Goal: Task Accomplishment & Management: Use online tool/utility

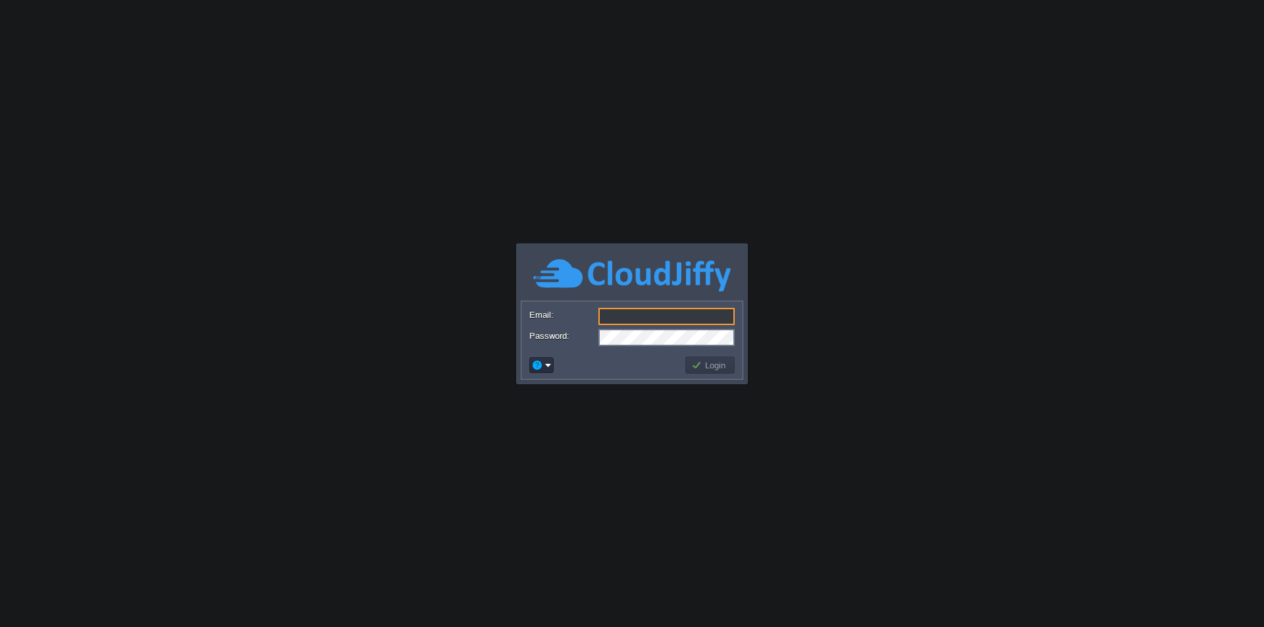
type input "[EMAIL_ADDRESS][DOMAIN_NAME]"
click at [714, 367] on button "Login" at bounding box center [710, 365] width 38 height 12
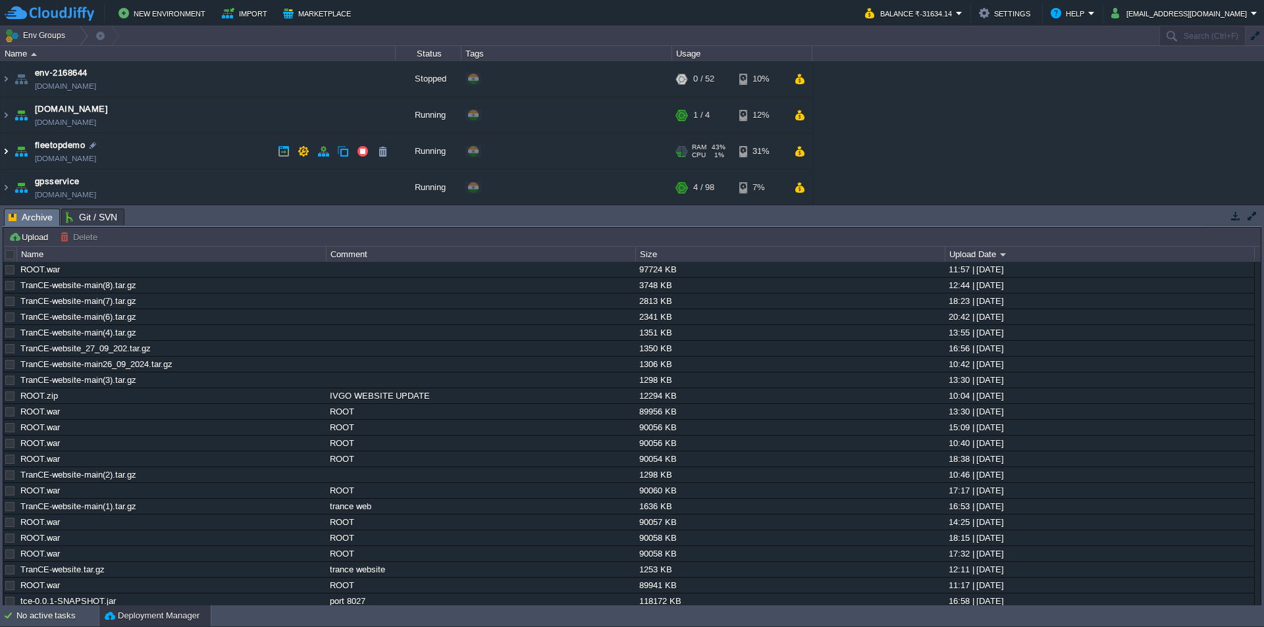
click at [7, 147] on img at bounding box center [6, 152] width 11 height 36
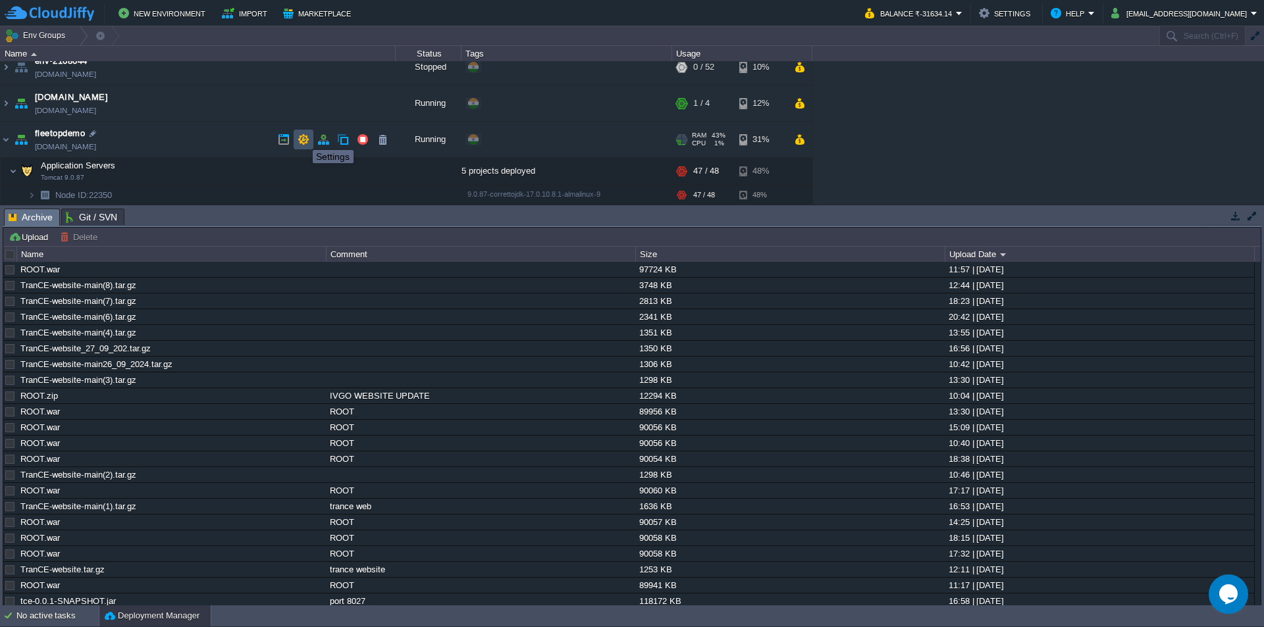
click at [303, 138] on button "button" at bounding box center [304, 140] width 12 height 12
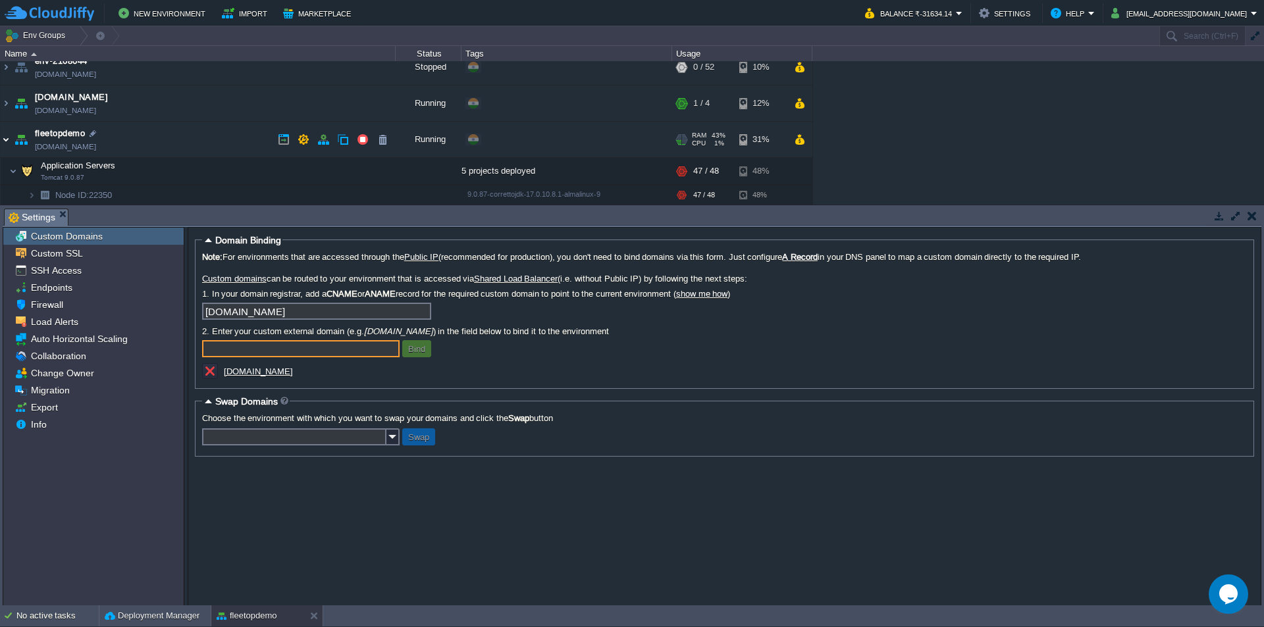
click at [5, 138] on img at bounding box center [6, 140] width 11 height 36
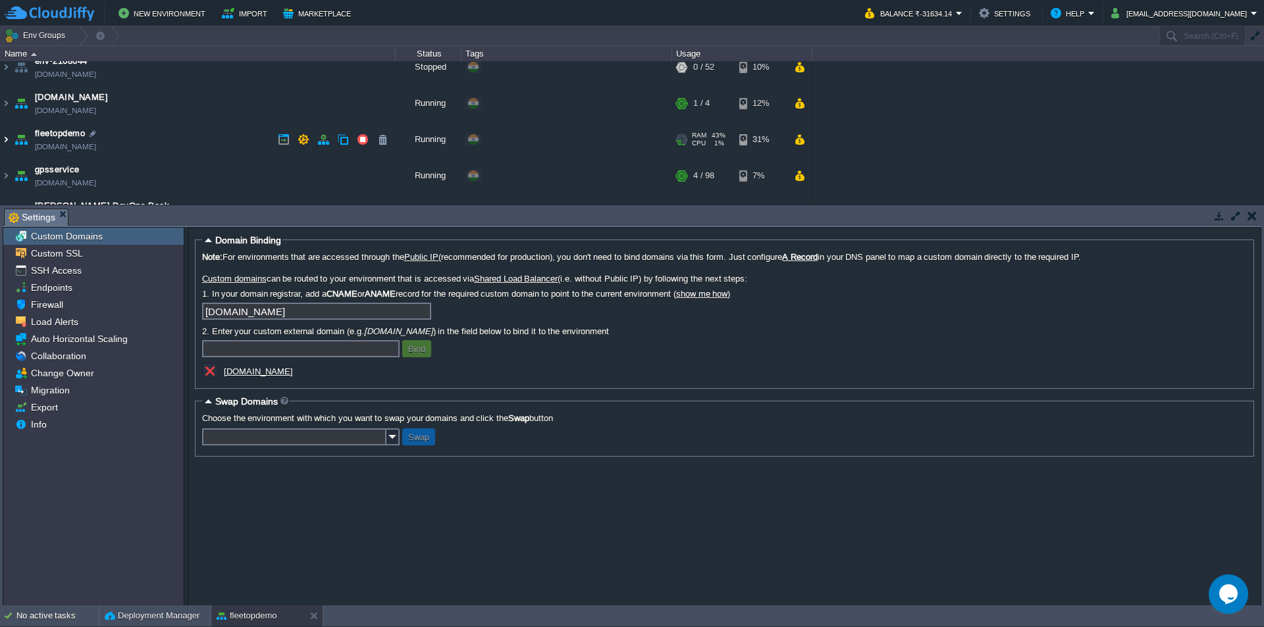
click at [5, 138] on img at bounding box center [6, 140] width 11 height 36
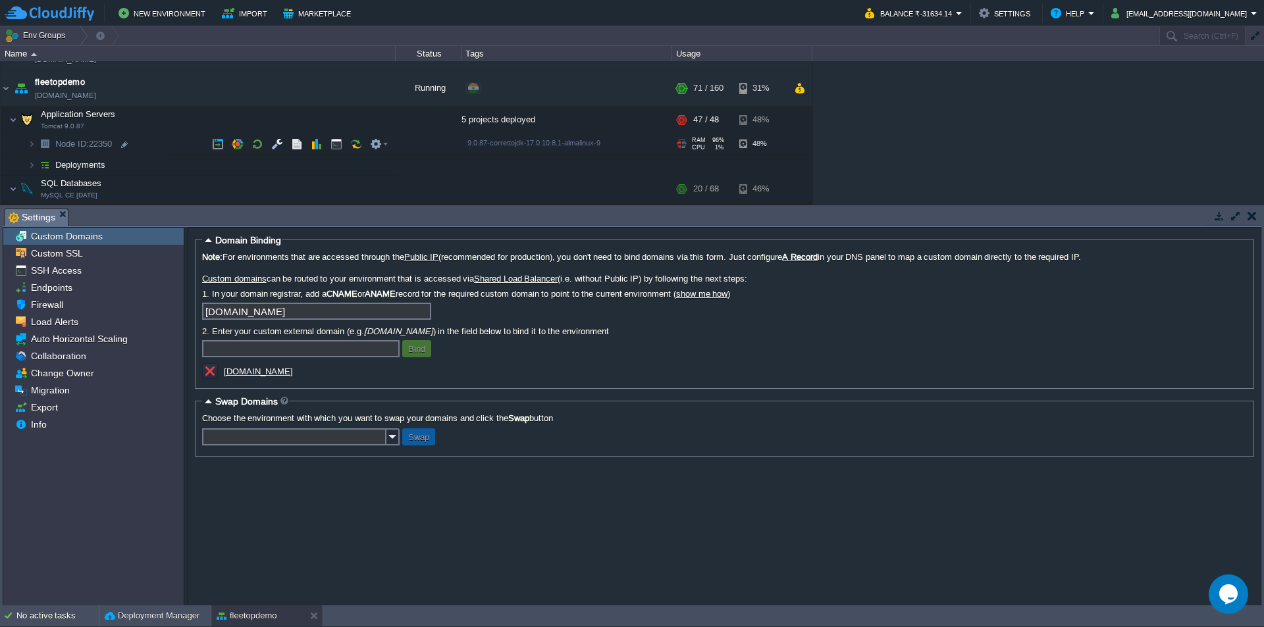
scroll to position [65, 0]
click at [293, 122] on button "button" at bounding box center [297, 119] width 12 height 12
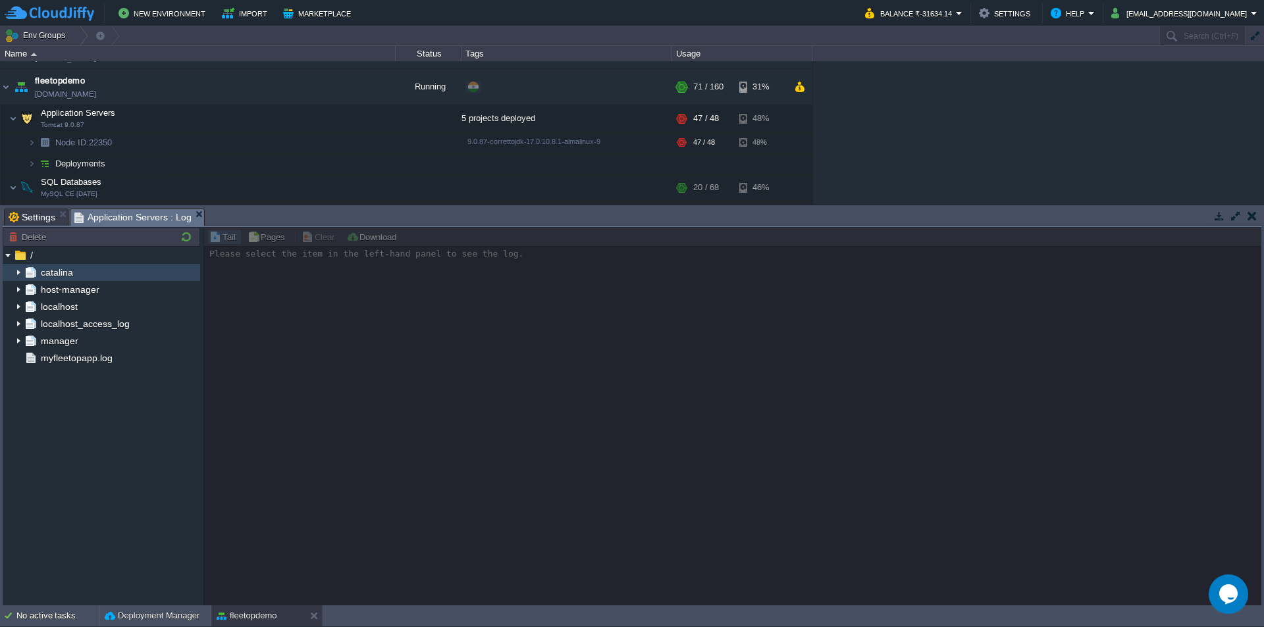
click at [22, 272] on img at bounding box center [18, 272] width 11 height 17
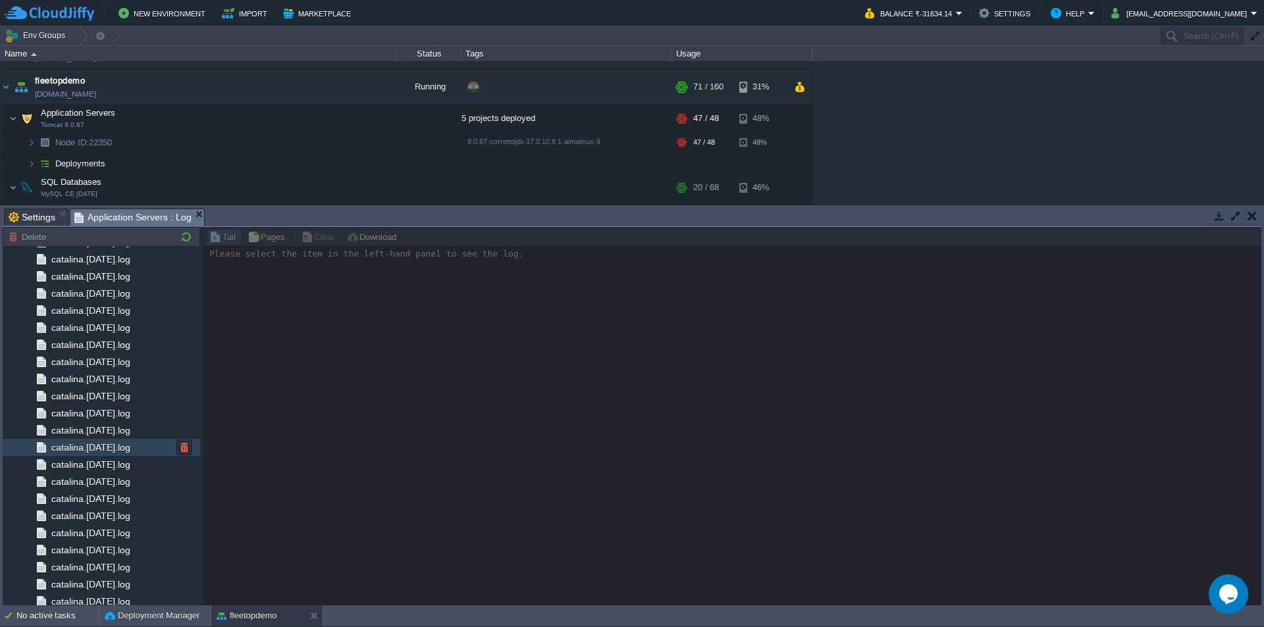
scroll to position [1336, 0]
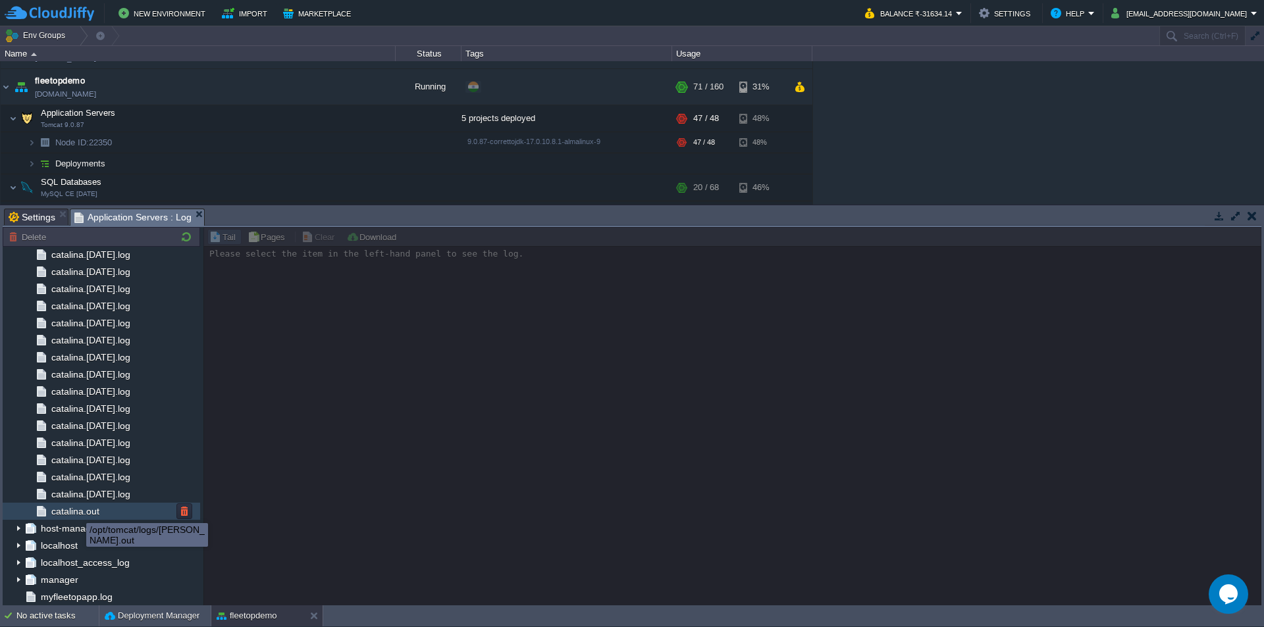
click at [76, 515] on span "catalina.out" at bounding box center [75, 512] width 53 height 12
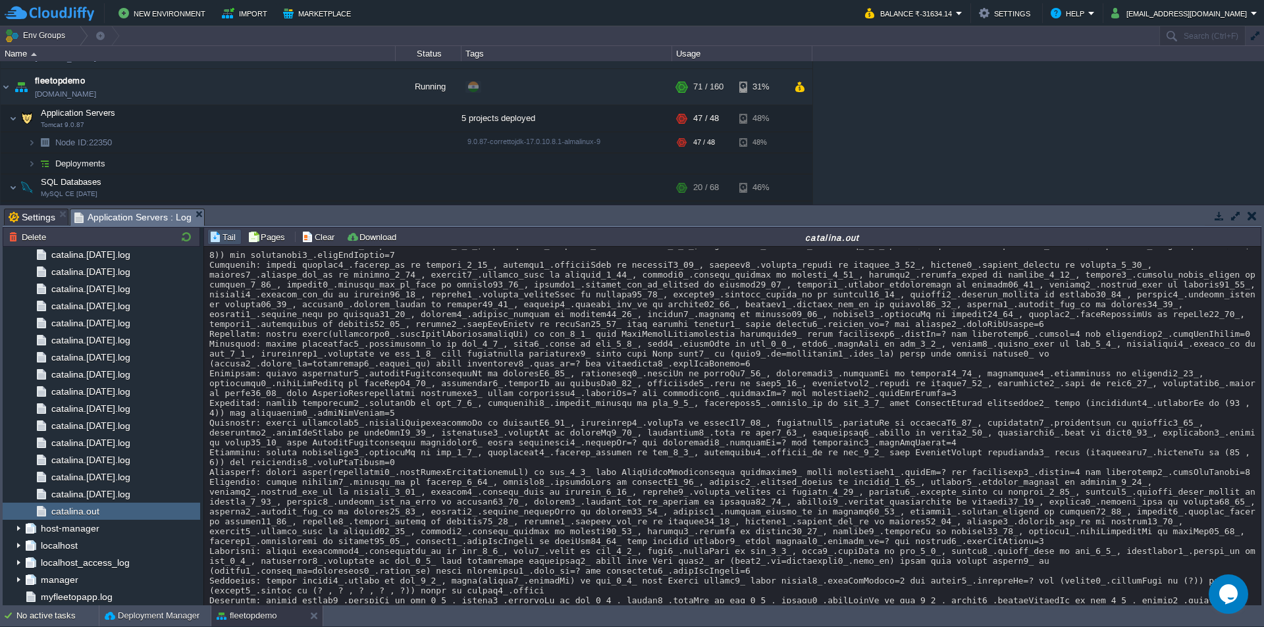
scroll to position [26606, 0]
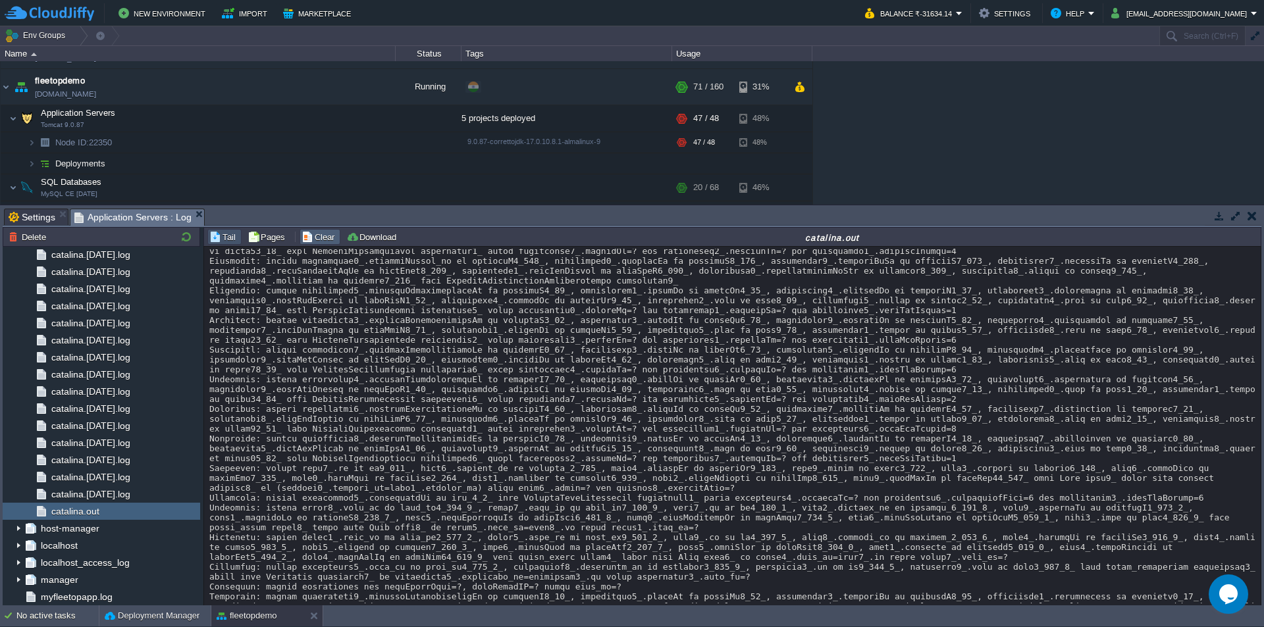
click at [323, 234] on button "Clear" at bounding box center [320, 237] width 37 height 12
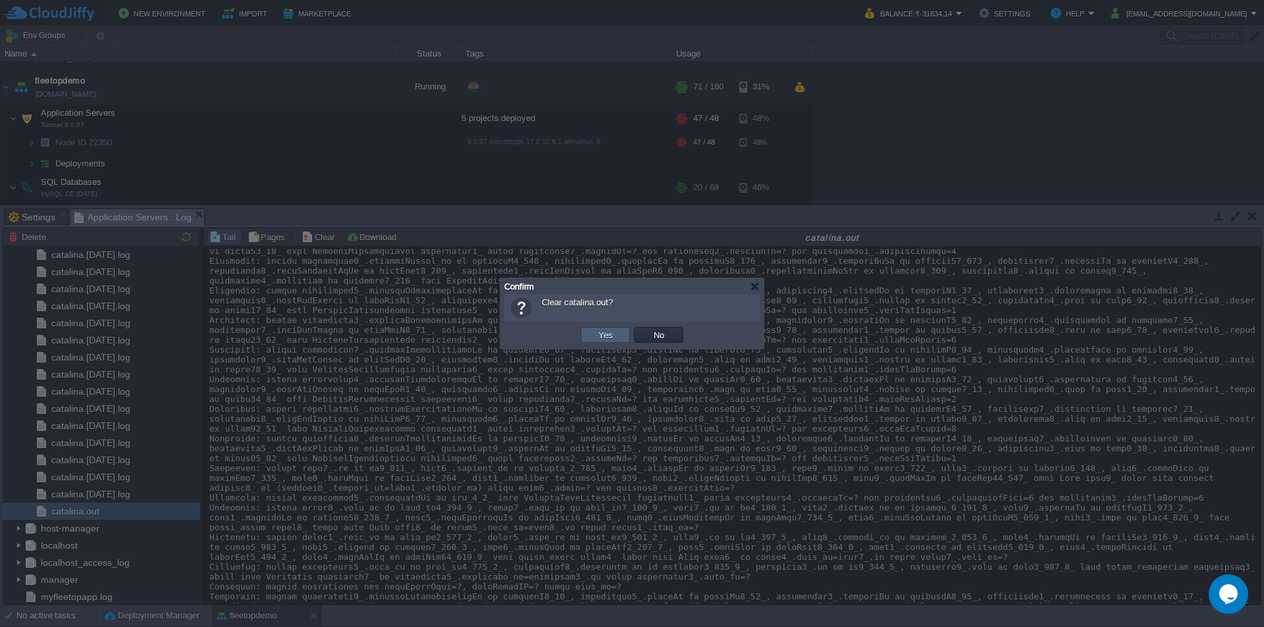
click at [608, 338] on button "Yes" at bounding box center [605, 335] width 22 height 12
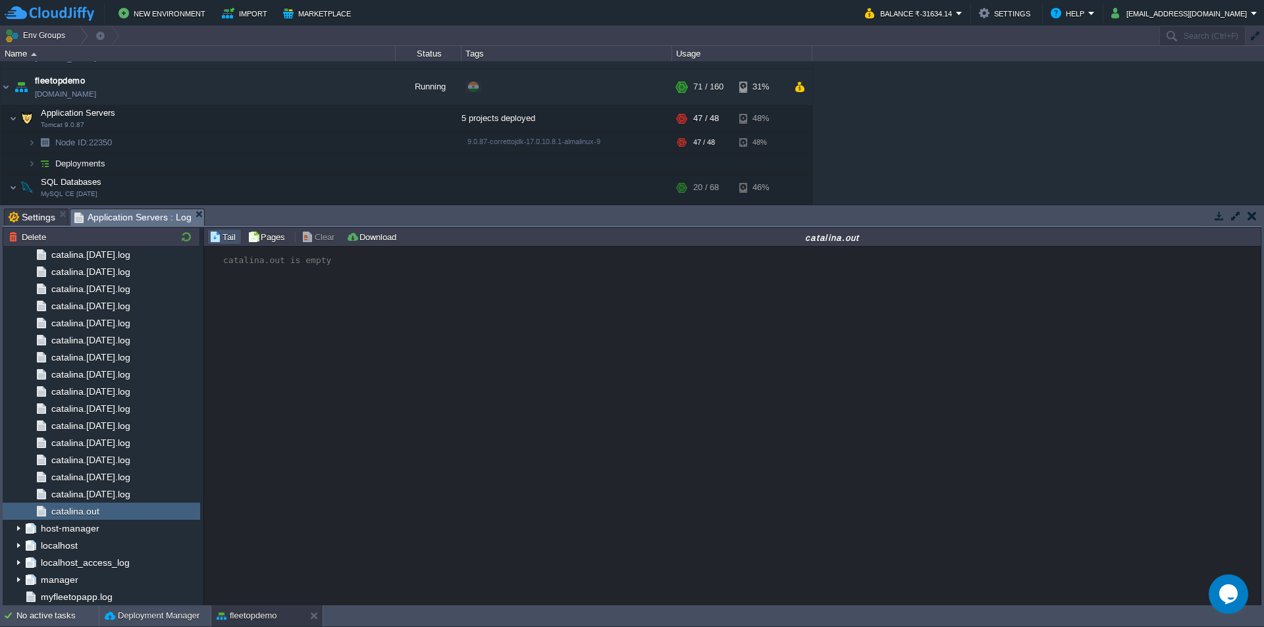
scroll to position [0, 0]
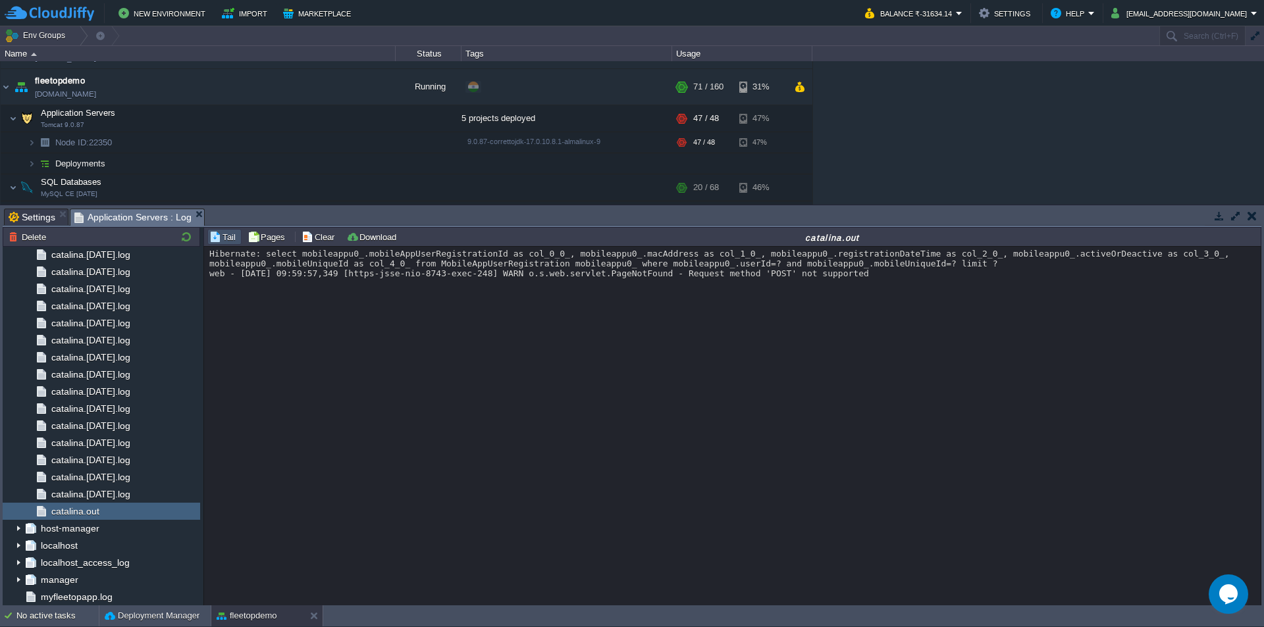
drag, startPoint x: 901, startPoint y: 283, endPoint x: 205, endPoint y: 261, distance: 696.2
click at [205, 261] on div "Hibernate: select mobileappu0_.mobileAppUserRegistrationId as col_0_0_, mobilea…" at bounding box center [732, 426] width 1057 height 359
copy div "Hibernate: select mobileappu0_.mobileAppUserRegistrationId as col_0_0_, mobilea…"
click at [535, 365] on div "Hibernate: select mobileappu0_.mobileAppUserRegistrationId as col_0_0_, mobilea…" at bounding box center [732, 426] width 1057 height 359
drag, startPoint x: 894, startPoint y: 281, endPoint x: 206, endPoint y: 260, distance: 688.3
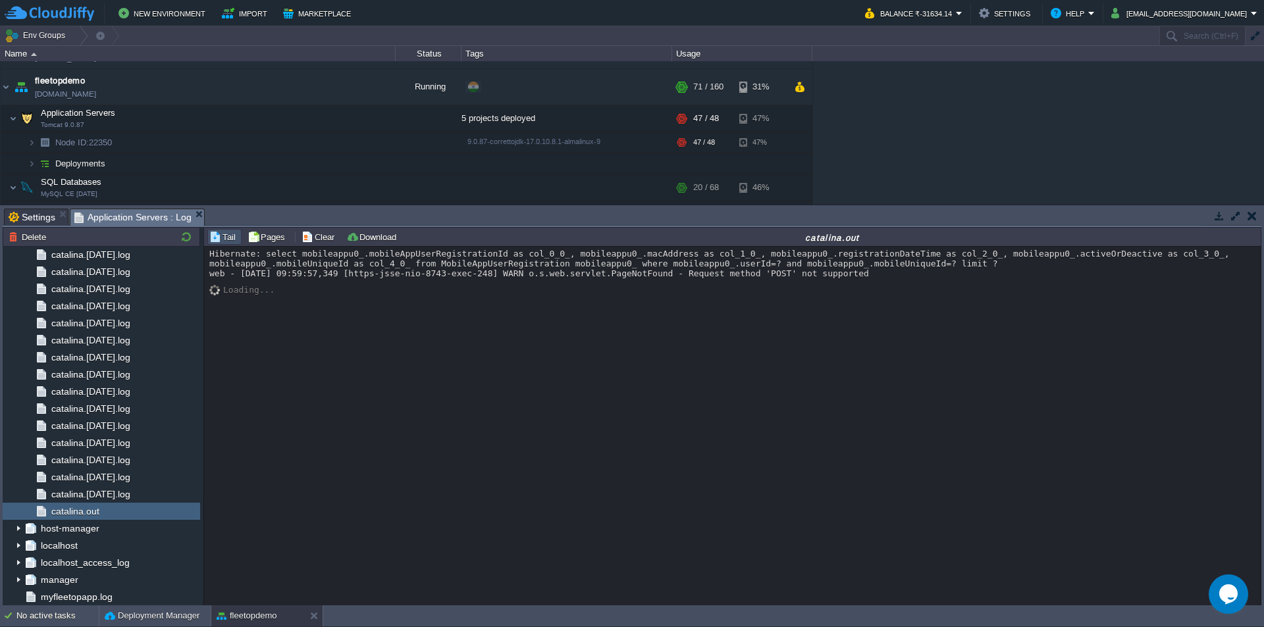
click at [206, 260] on div "Hibernate: select mobileappu0_.mobileAppUserRegistrationId as col_0_0_, mobilea…" at bounding box center [732, 426] width 1057 height 359
copy div "Hibernate: select mobileappu0_.mobileAppUserRegistrationId as col_0_0_, mobilea…"
